Goal: Use online tool/utility: Utilize a website feature to perform a specific function

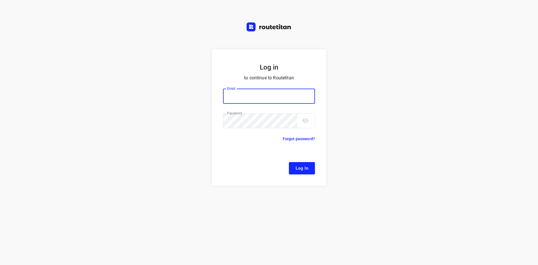
type input "[EMAIL_ADDRESS][DOMAIN_NAME]"
click at [312, 164] on button "Log In" at bounding box center [302, 168] width 26 height 12
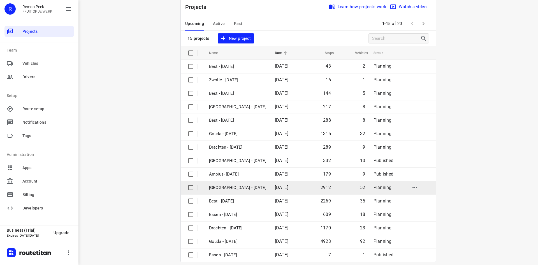
scroll to position [19, 0]
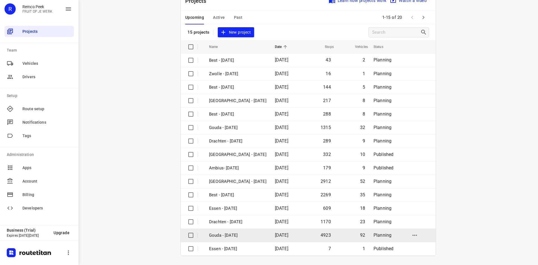
click at [241, 234] on p "Gouda - [DATE]" at bounding box center [237, 235] width 57 height 6
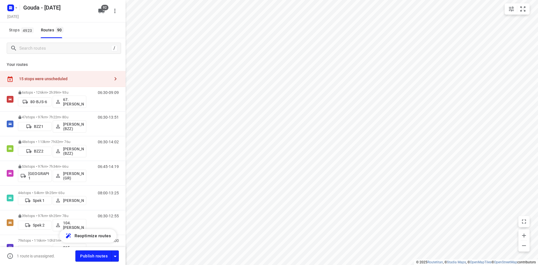
type input "distance"
